Goal: Obtain resource: Download file/media

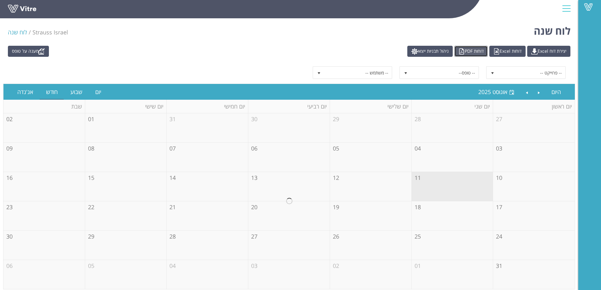
click at [456, 51] on link "דוחות PDF" at bounding box center [470, 51] width 33 height 11
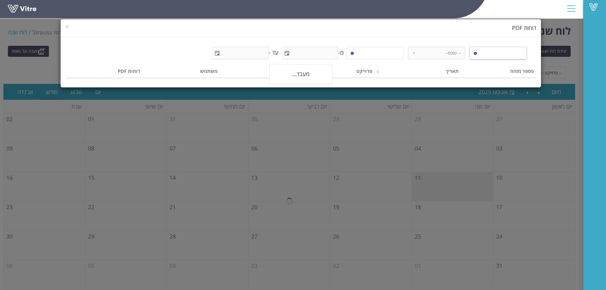
click at [481, 53] on span at bounding box center [503, 52] width 45 height 11
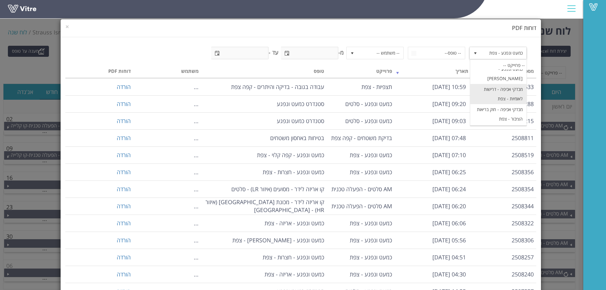
scroll to position [186, 0]
click at [496, 74] on li "כמעט ונפגע - צפת" at bounding box center [498, 68] width 56 height 11
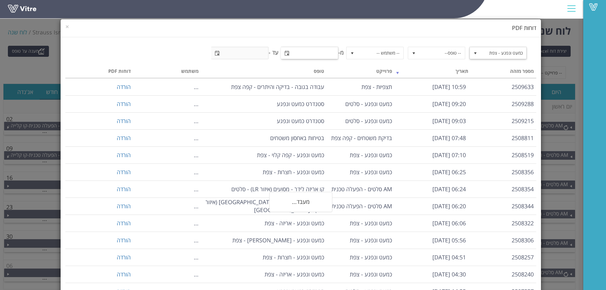
click at [286, 55] on span "select" at bounding box center [286, 53] width 5 height 5
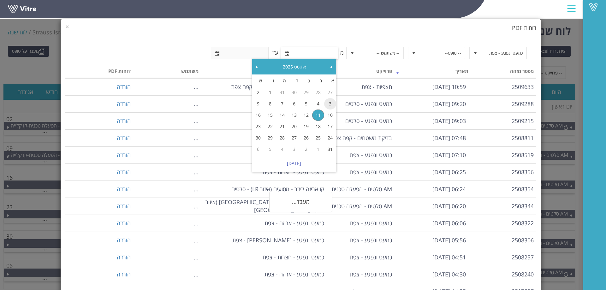
click at [326, 101] on link "3" at bounding box center [330, 103] width 12 height 11
type input "[DATE]"
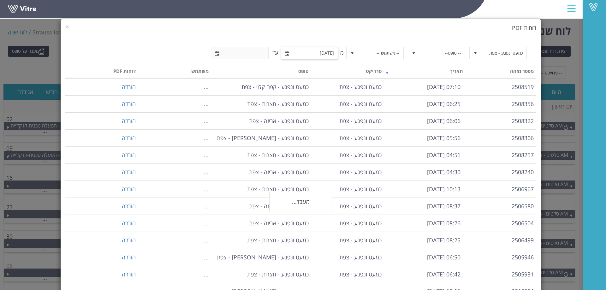
click at [215, 57] on span "select" at bounding box center [217, 52] width 11 height 11
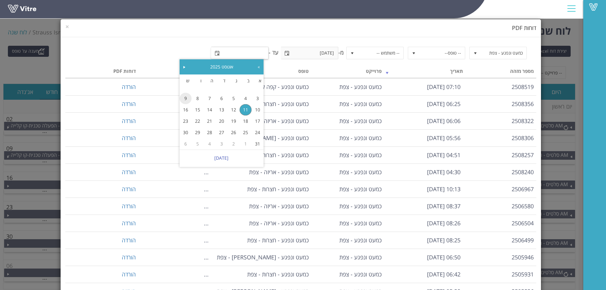
click at [187, 96] on link "9" at bounding box center [185, 98] width 12 height 11
type input "[DATE]"
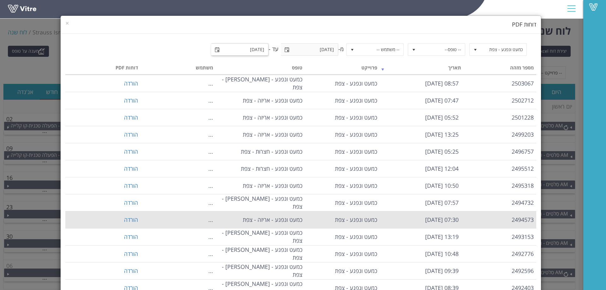
scroll to position [0, 0]
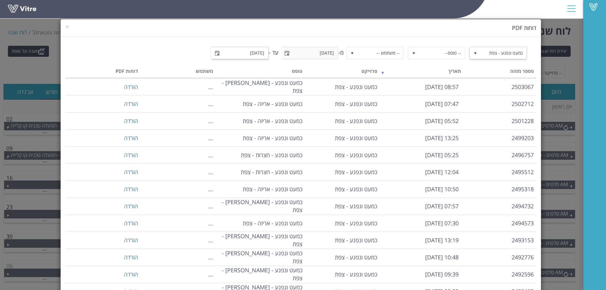
click at [490, 52] on span "כמעט ונפגע - צפת" at bounding box center [503, 52] width 45 height 11
click at [512, 84] on li "תצפיות - צפת" at bounding box center [498, 78] width 56 height 11
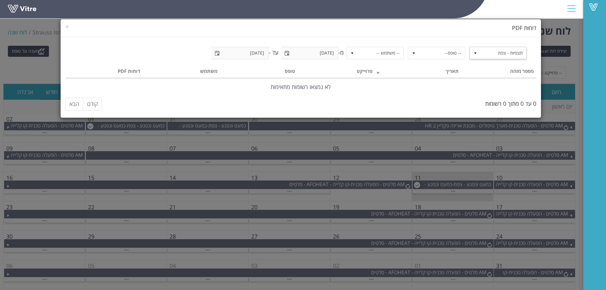
click at [486, 57] on span "תצפיות - צפת" at bounding box center [503, 52] width 45 height 11
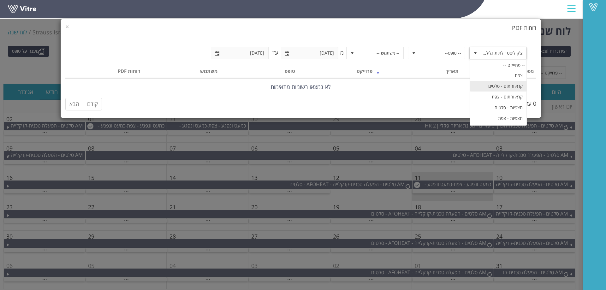
scroll to position [353, 0]
click at [501, 72] on li "צ'ק ליסט קבלנים - צפת" at bounding box center [498, 66] width 56 height 11
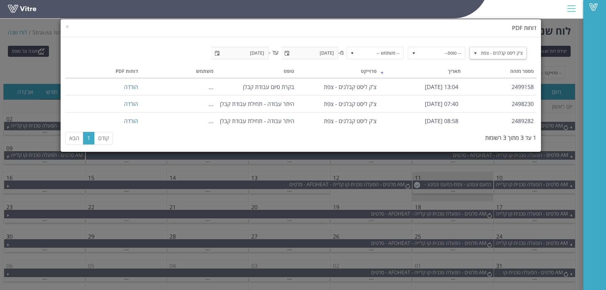
click at [510, 48] on span "צ'ק ליסט קבלנים - צפת" at bounding box center [503, 52] width 45 height 11
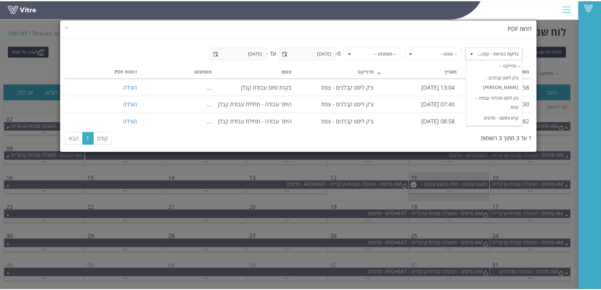
scroll to position [62, 0]
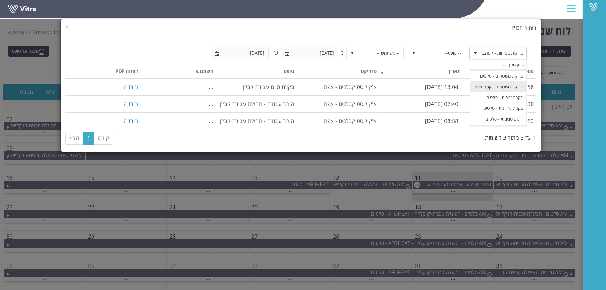
click at [507, 92] on li "בדיקת משטחים - קפה צפת" at bounding box center [498, 86] width 56 height 11
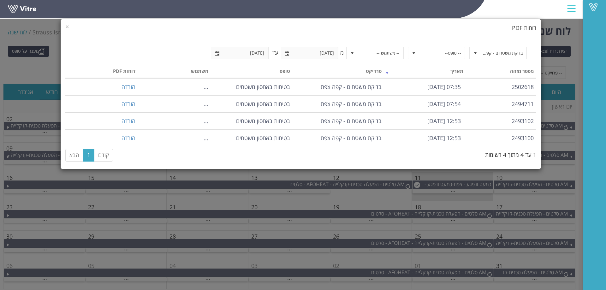
click at [480, 190] on div "× דוחות PDF בדיקת משטחים - קפה צפת 4351 -- טופס-- -- משתמש -- מ- [DATE] עד - [D…" at bounding box center [303, 145] width 606 height 290
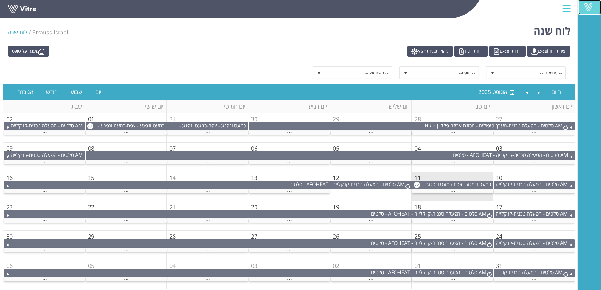
click at [597, 3] on link "Vitre" at bounding box center [589, 7] width 23 height 15
